Goal: Check status: Check status

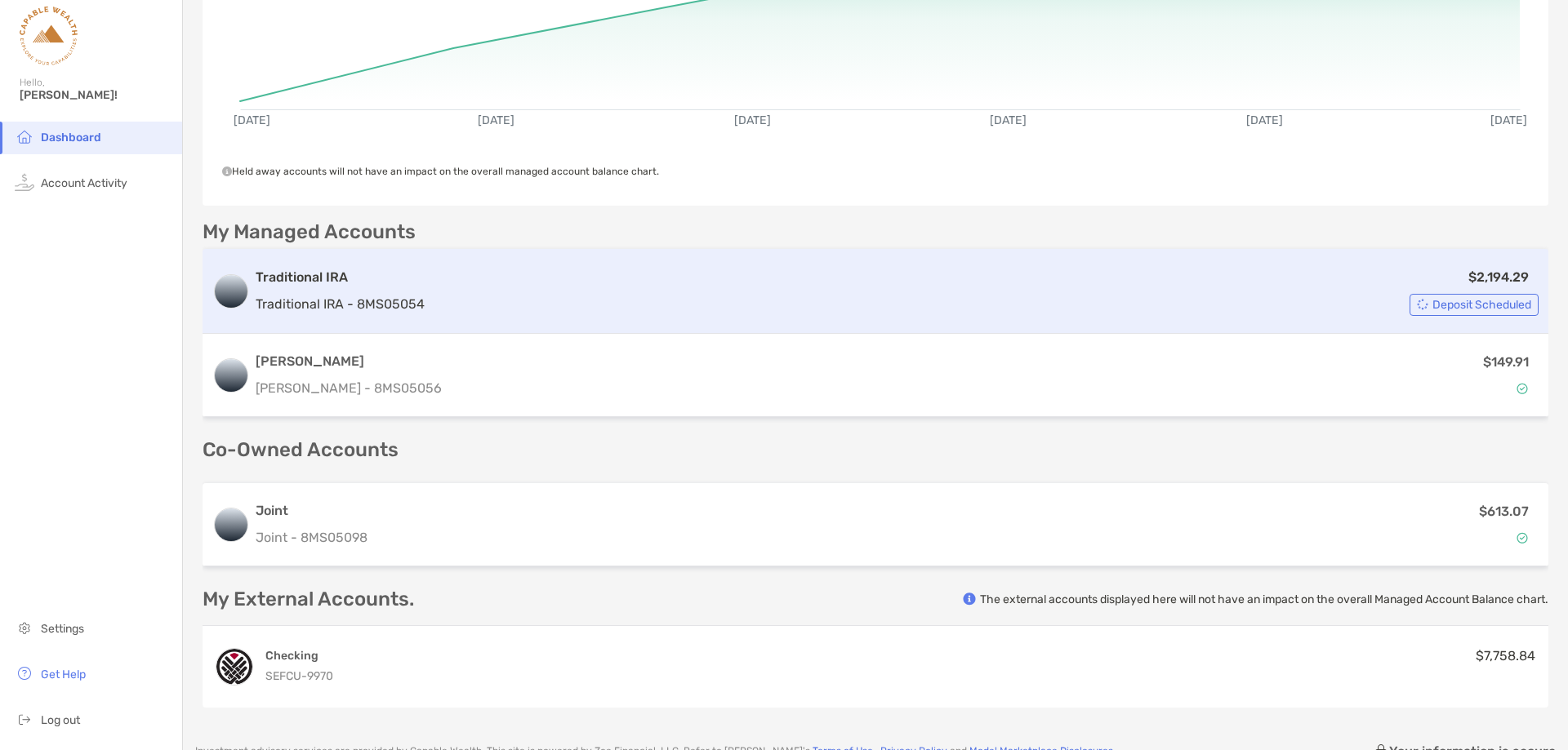
scroll to position [327, 0]
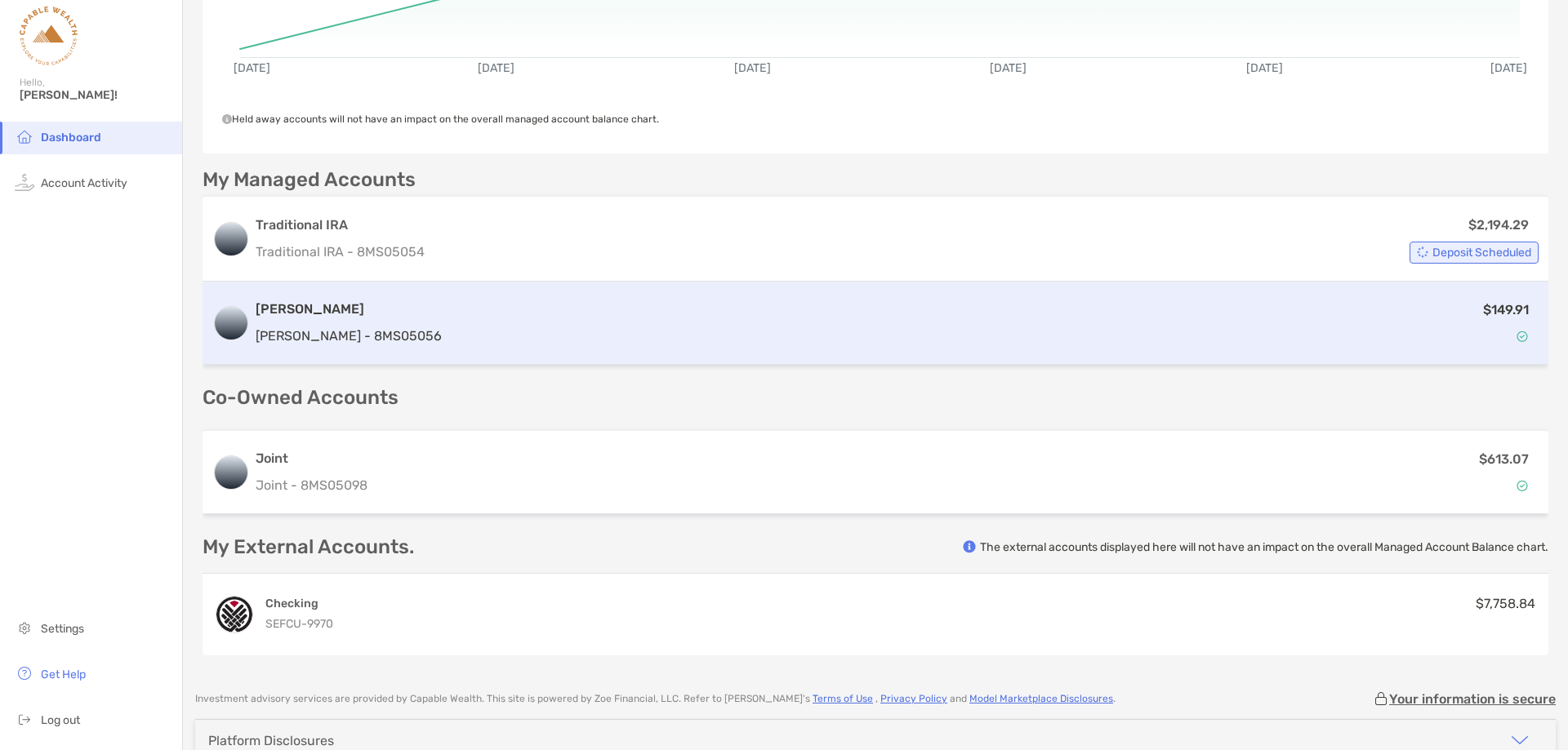
click at [638, 328] on div "$149.91" at bounding box center [993, 323] width 1090 height 47
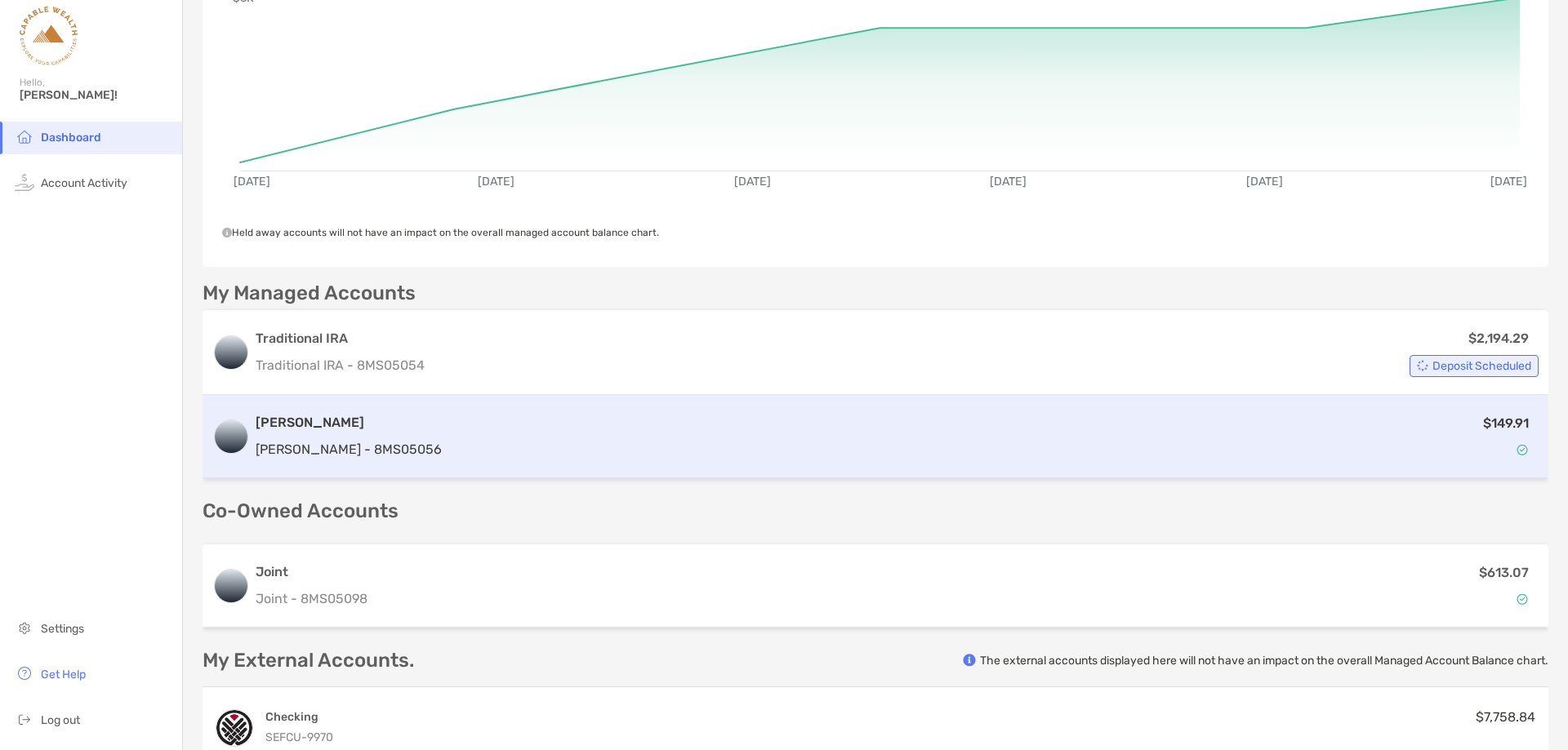
scroll to position [245, 0]
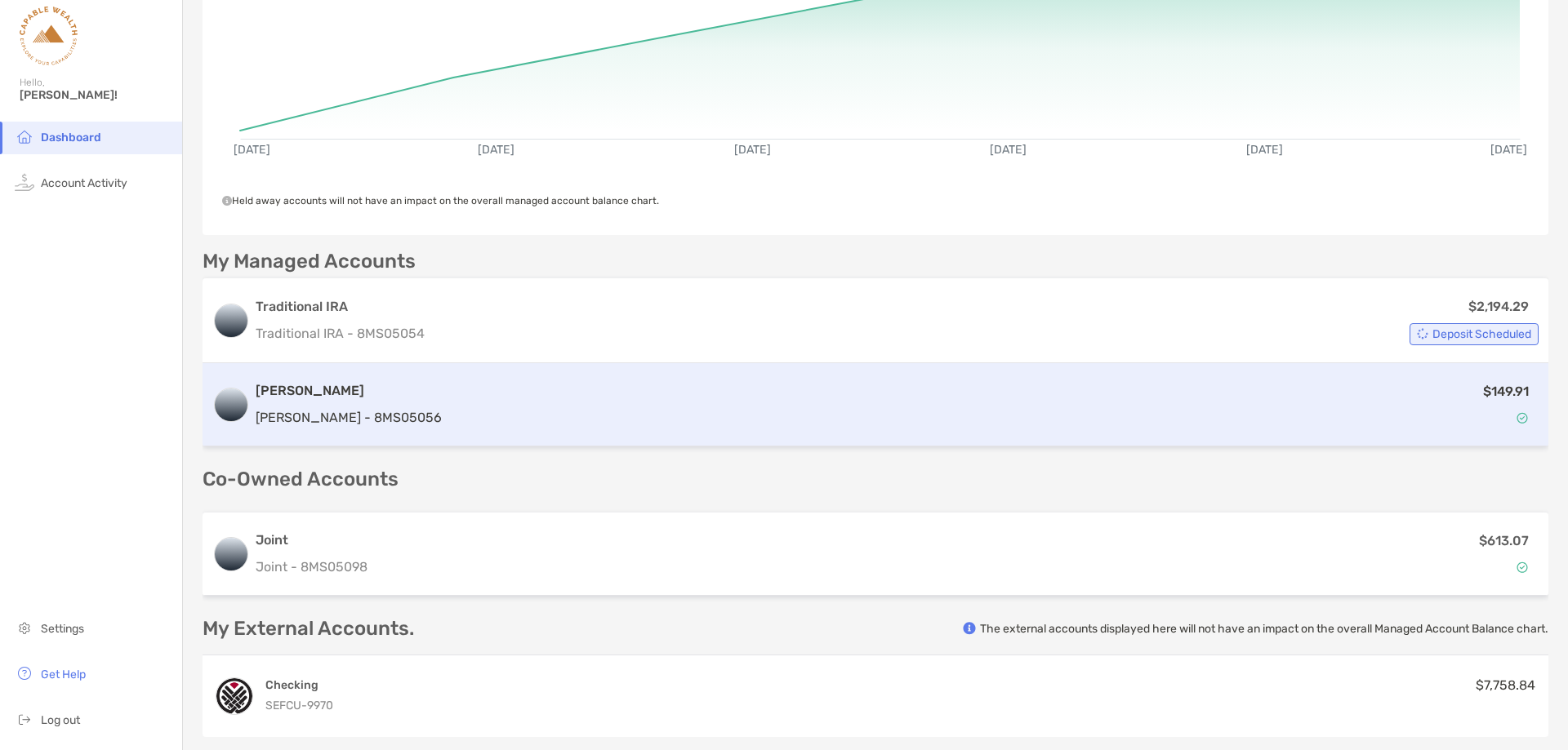
click at [788, 541] on div "$613.07" at bounding box center [956, 553] width 1165 height 47
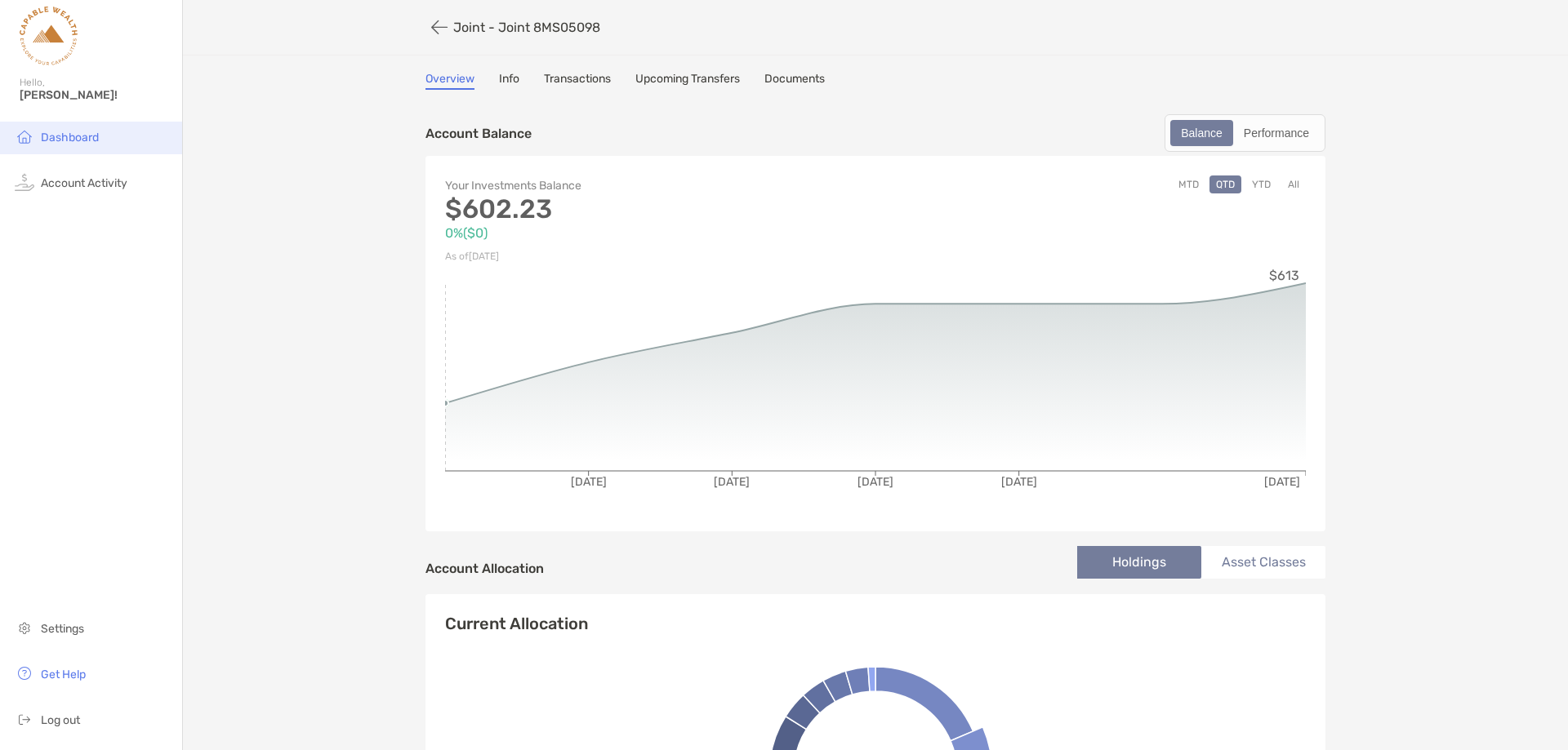
click at [48, 130] on span "Dashboard" at bounding box center [70, 137] width 58 height 14
